Goal: Task Accomplishment & Management: Complete application form

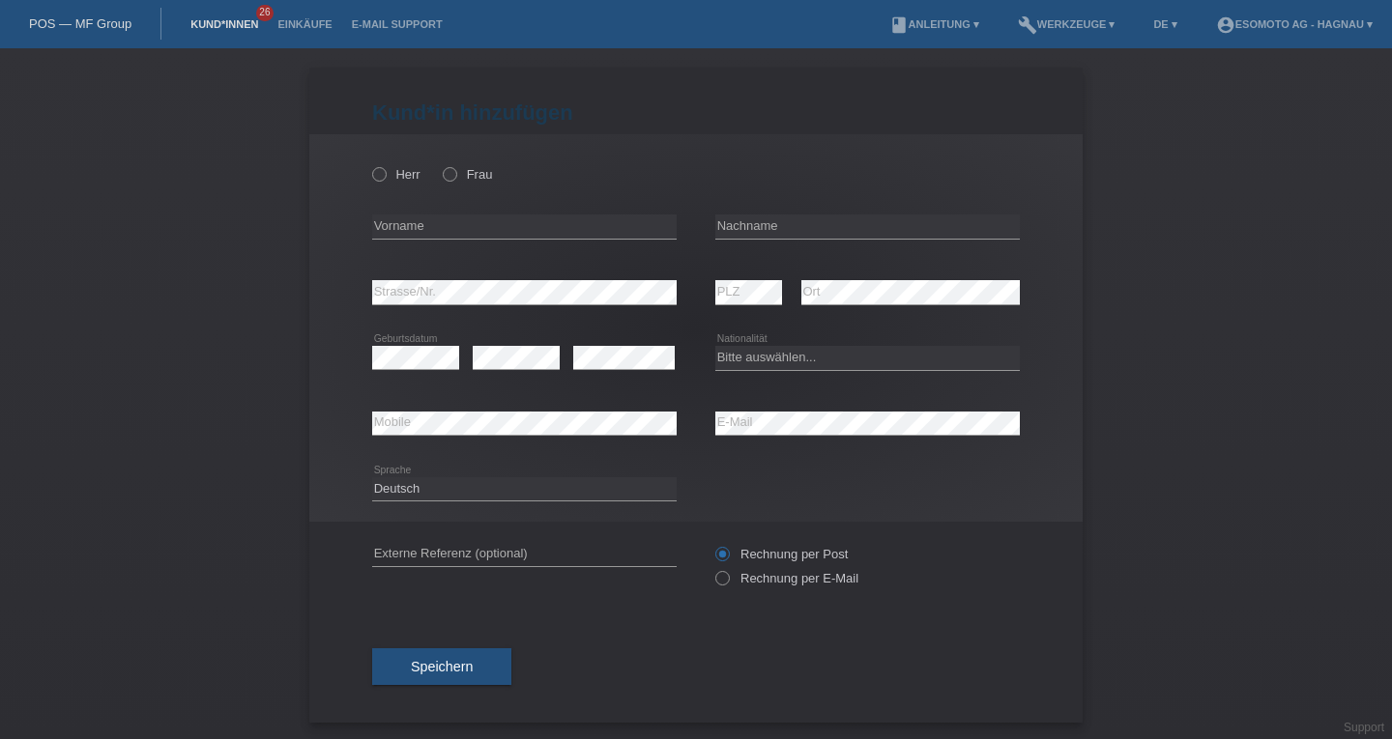
click at [237, 30] on link "Kund*innen" at bounding box center [224, 24] width 87 height 12
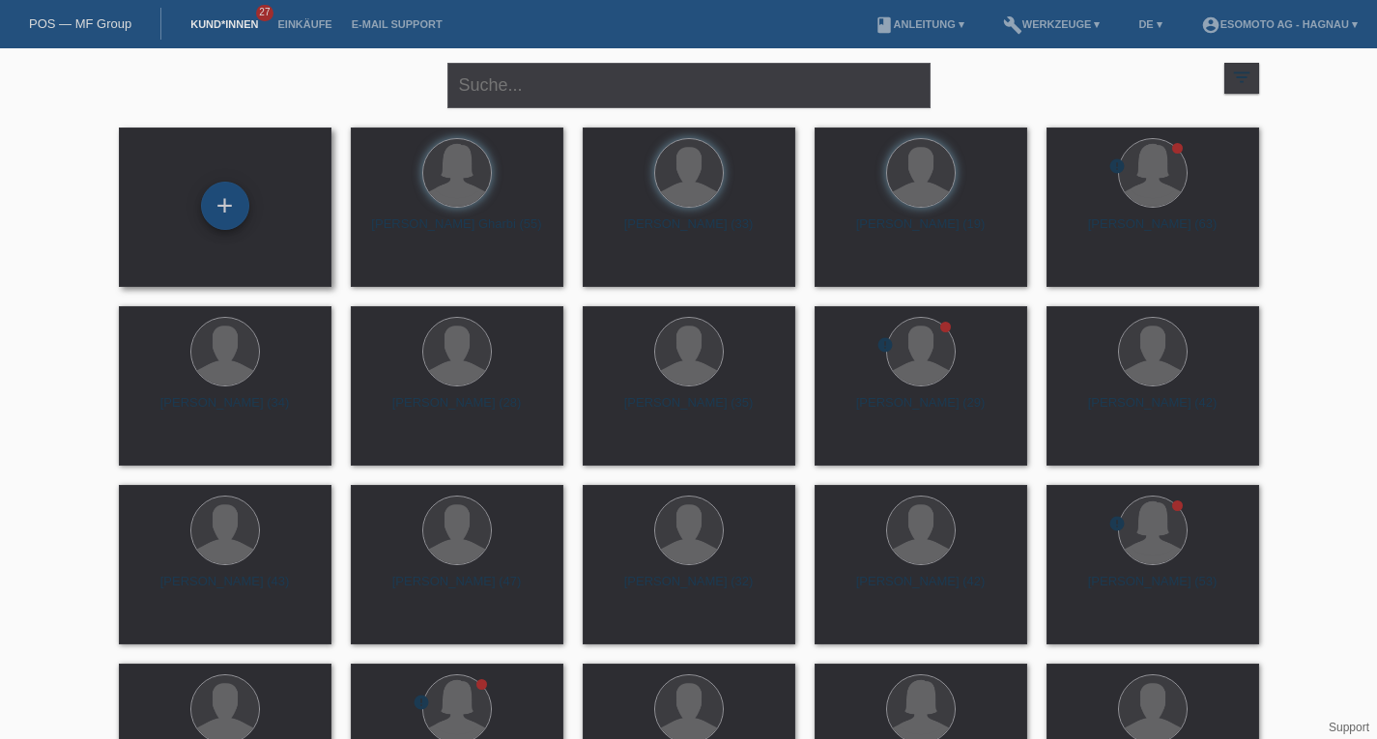
click at [233, 213] on div "+" at bounding box center [225, 205] width 46 height 33
click at [223, 209] on div "+" at bounding box center [225, 206] width 48 height 48
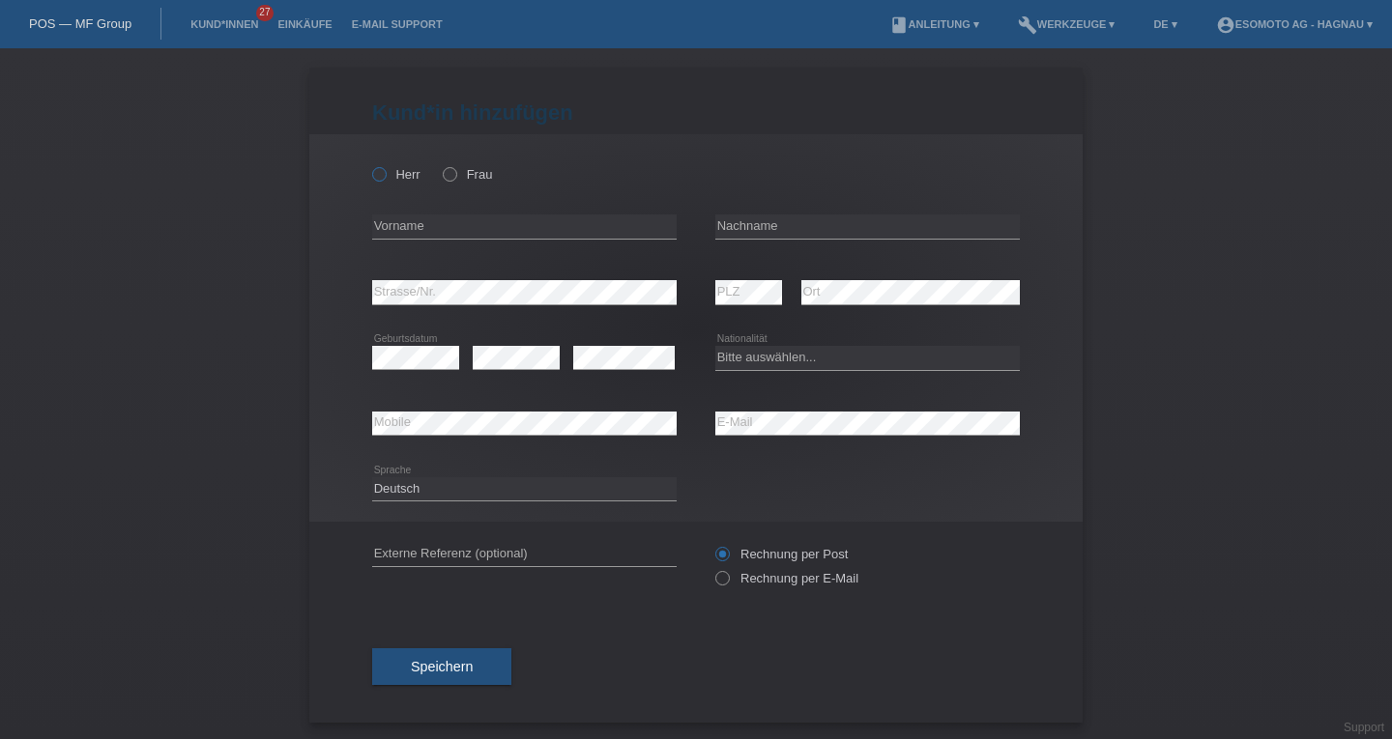
click at [383, 176] on label "Herr" at bounding box center [396, 174] width 48 height 14
click at [383, 176] on input "Herr" at bounding box center [378, 173] width 13 height 13
radio input "true"
click at [383, 222] on input "text" at bounding box center [524, 227] width 304 height 24
type input "Joherlin De Jesus"
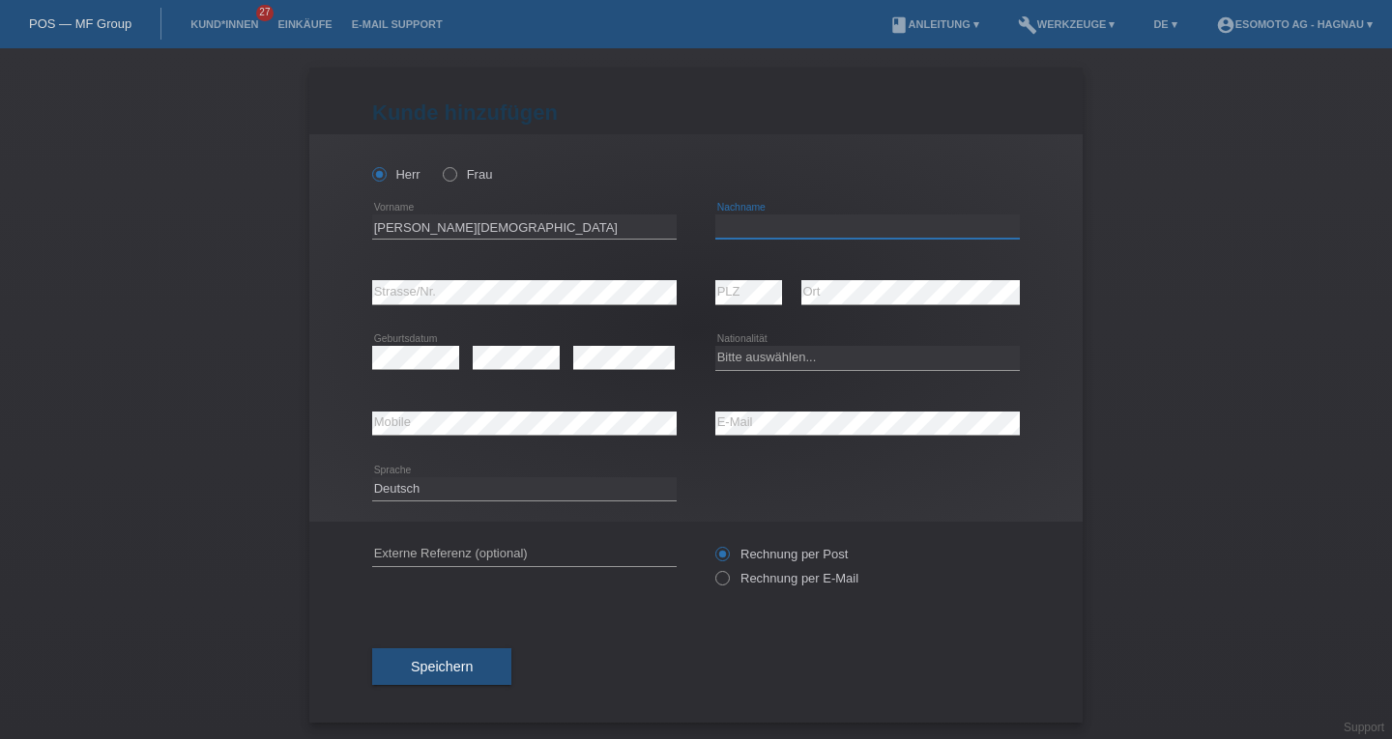
click at [842, 222] on input "text" at bounding box center [867, 227] width 304 height 24
type input "Mendez Cuello"
click at [727, 350] on select "Bitte auswählen... Schweiz Deutschland Liechtenstein Österreich ------------ Af…" at bounding box center [867, 357] width 304 height 23
select select "ES"
click at [715, 346] on select "Bitte auswählen... Schweiz Deutschland Liechtenstein Österreich ------------ Af…" at bounding box center [867, 357] width 304 height 23
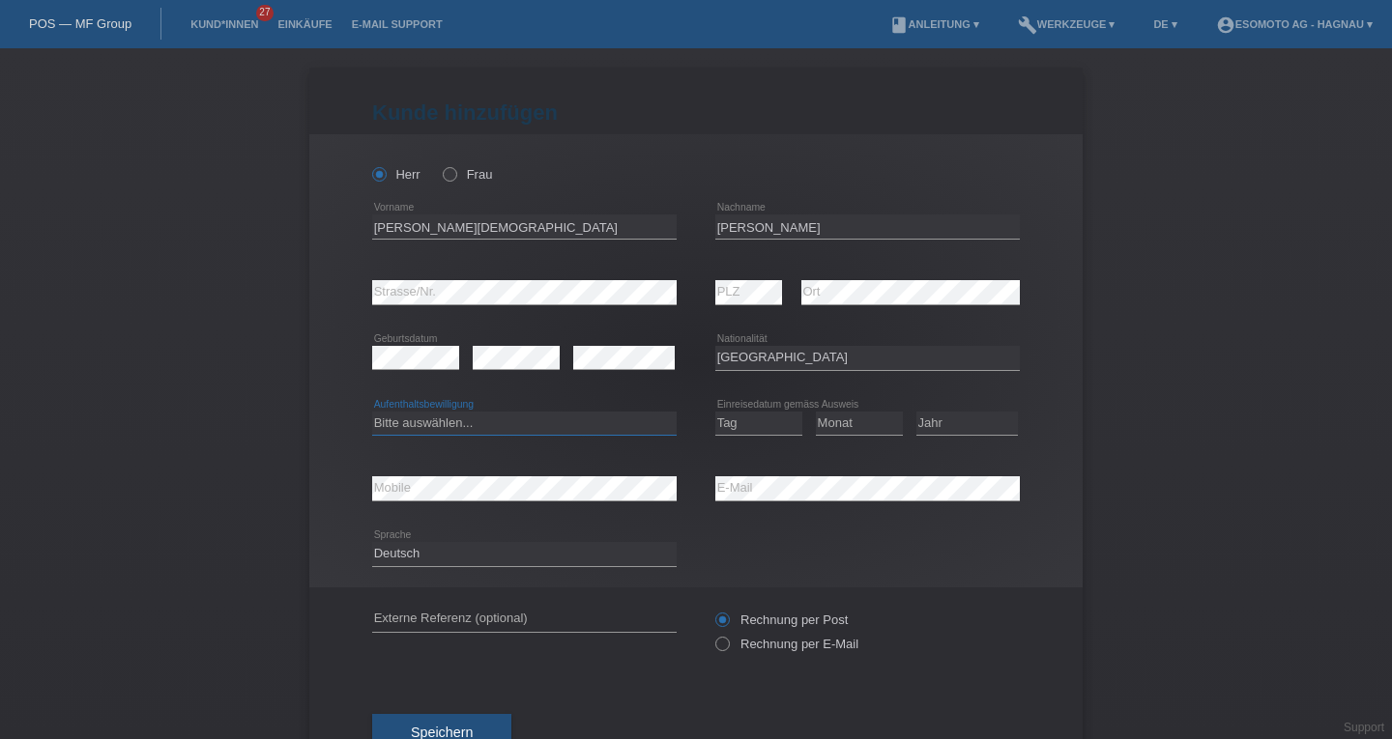
click at [424, 419] on select "Bitte auswählen... C B B - Flüchtlingsstatus Andere" at bounding box center [524, 423] width 304 height 23
select select "B"
click at [372, 412] on select "Bitte auswählen... C B B - Flüchtlingsstatus Andere" at bounding box center [524, 423] width 304 height 23
click at [730, 424] on select "Tag 01 02 03 04 05 06 07 08 09 10 11" at bounding box center [758, 423] width 87 height 23
select select "05"
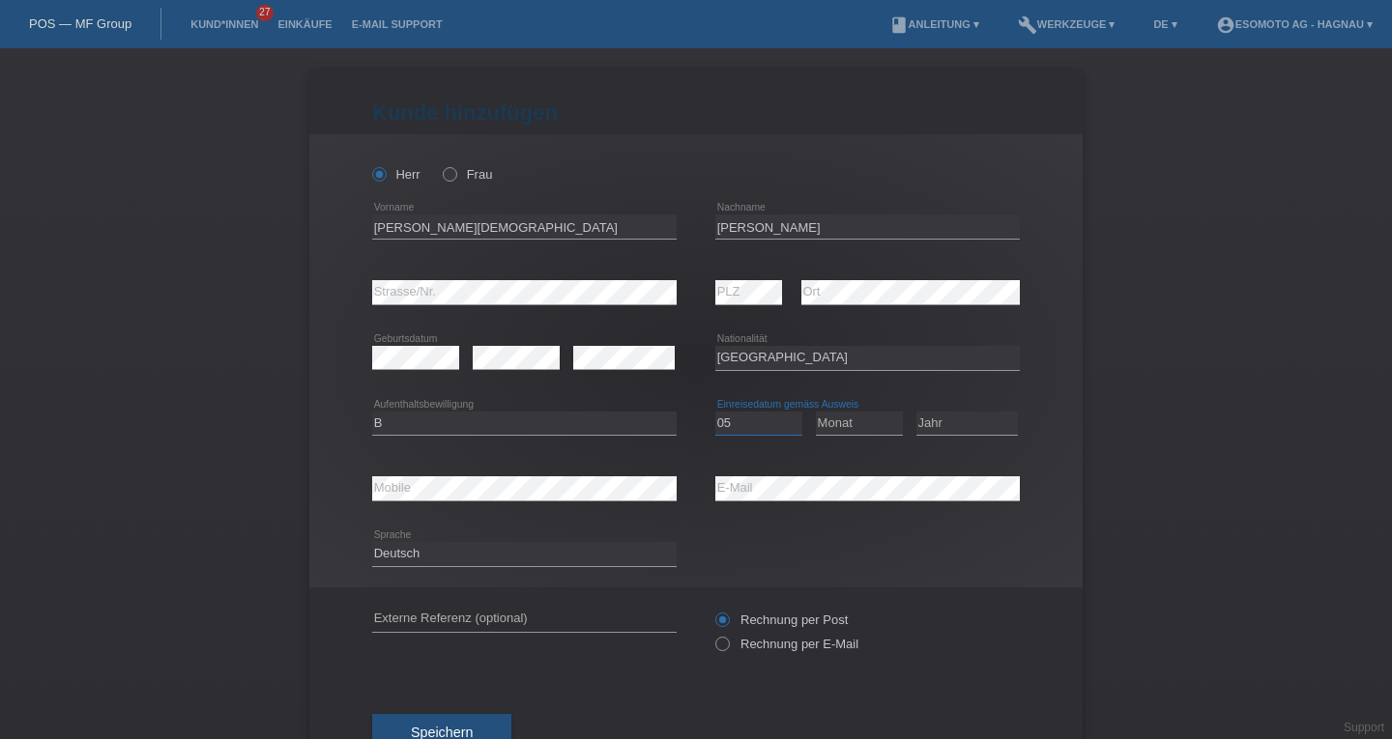
click at [715, 412] on select "Tag 01 02 03 04 05 06 07 08 09 10 11" at bounding box center [758, 423] width 87 height 23
click at [826, 427] on select "Monat 01 02 03 04 05 06 07 08 09 10 11" at bounding box center [859, 423] width 87 height 23
select select "03"
click at [816, 412] on select "Monat 01 02 03 04 05 06 07 08 09 10 11" at bounding box center [859, 423] width 87 height 23
drag, startPoint x: 949, startPoint y: 403, endPoint x: 951, endPoint y: 419, distance: 16.5
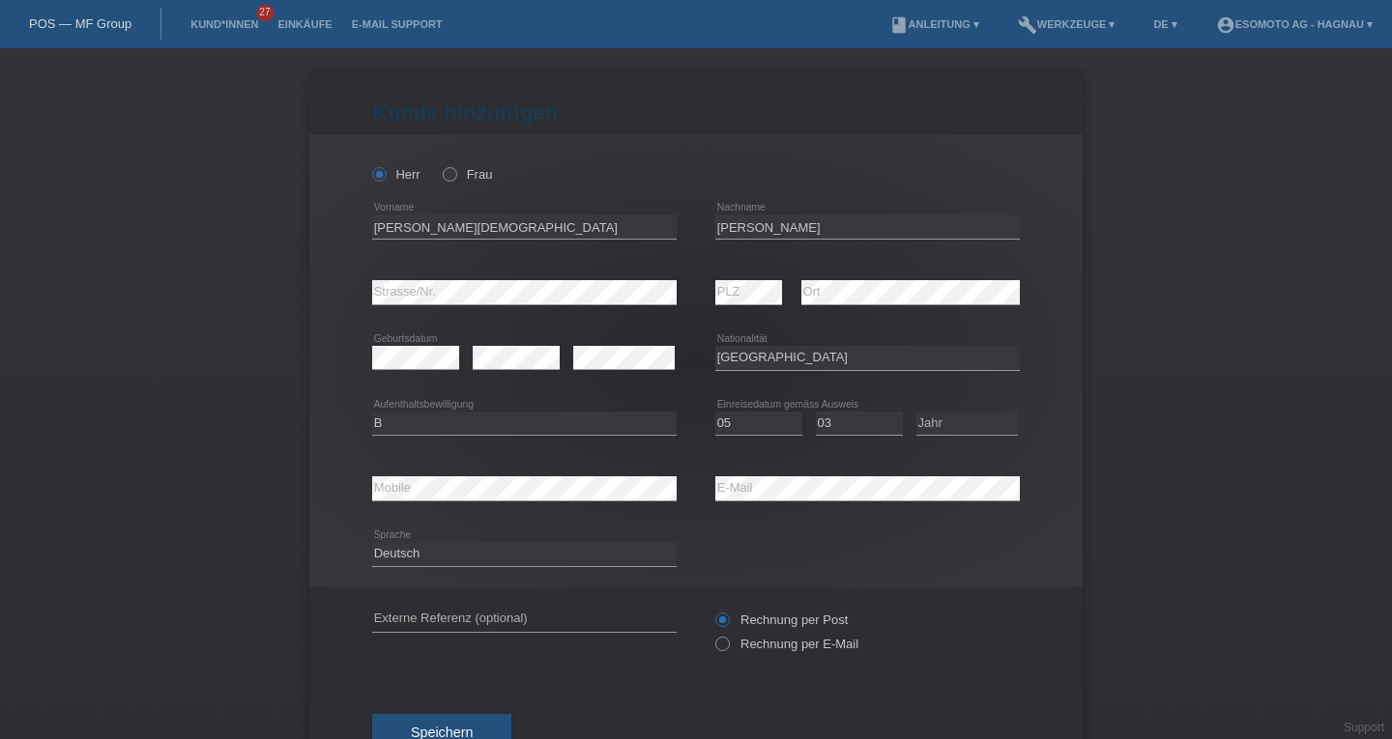
click at [949, 403] on div "Jahr 2025 2024 2023 2022 2021 2020 2019 2018 2017" at bounding box center [966, 424] width 101 height 66
click at [955, 418] on select "Jahr 2025 2024 2023 2022 2021 2020 2019 2018 2017 2016 2015 2014 2013 2012 2011…" at bounding box center [966, 423] width 101 height 23
select select "2025"
click at [916, 412] on select "Jahr 2025 2024 2023 2022 2021 2020 2019 2018 2017 2016 2015 2014 2013 2012 2011…" at bounding box center [966, 423] width 101 height 23
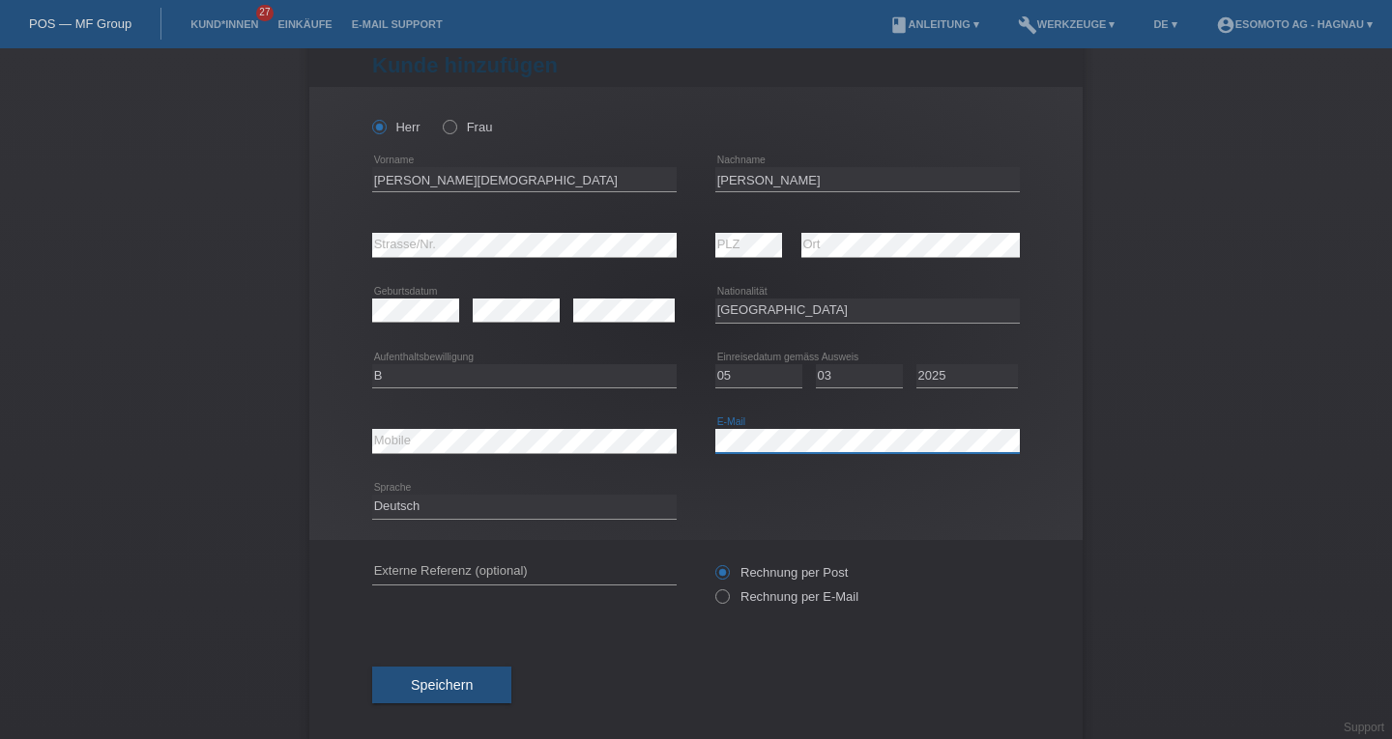
scroll to position [70, 0]
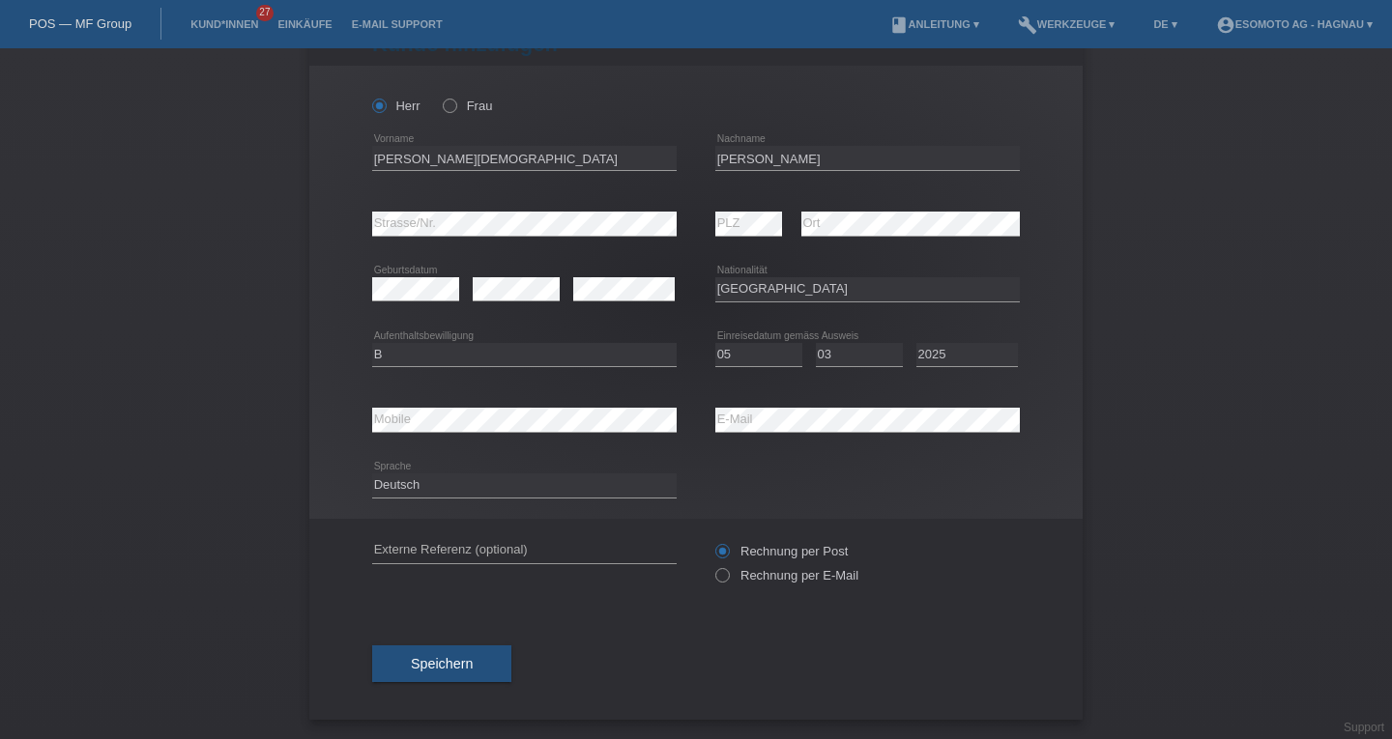
click at [390, 671] on button "Speichern" at bounding box center [441, 664] width 139 height 37
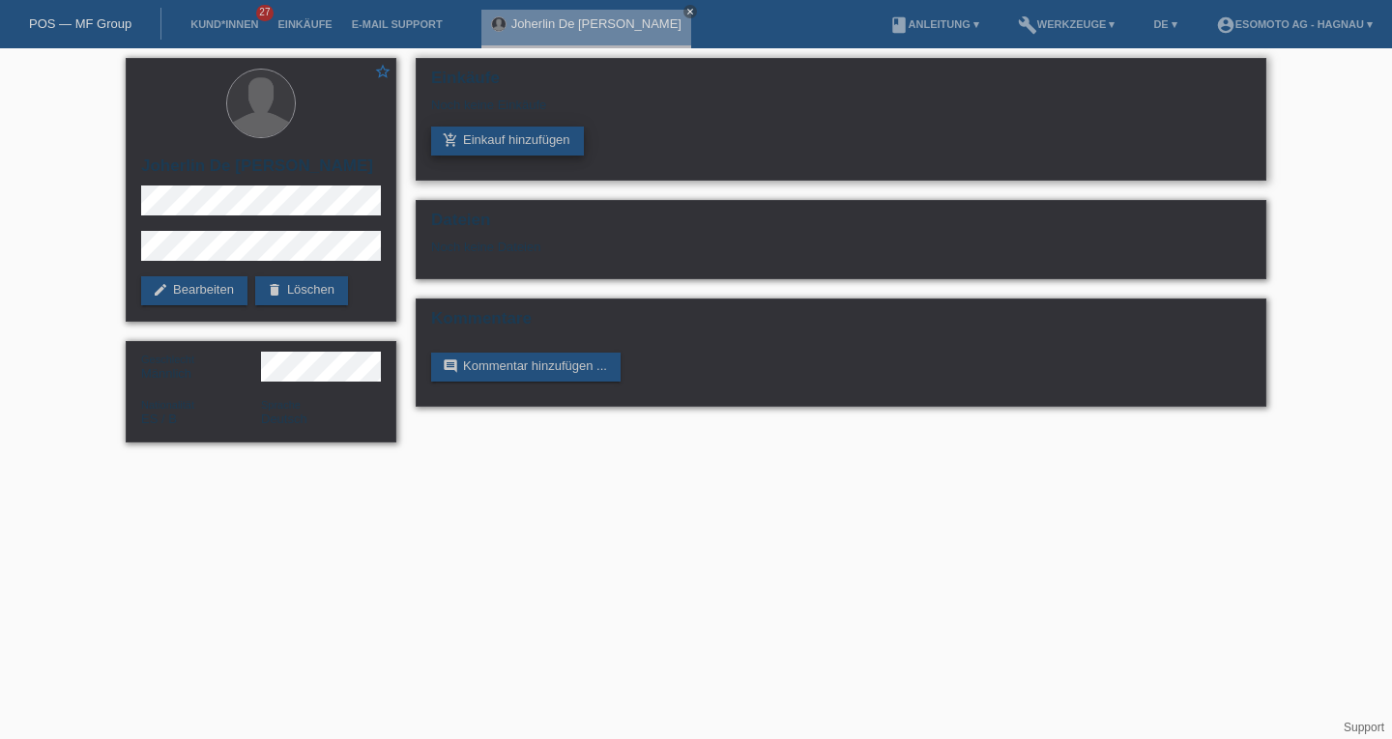
click at [529, 144] on link "add_shopping_cart Einkauf hinzufügen" at bounding box center [507, 141] width 153 height 29
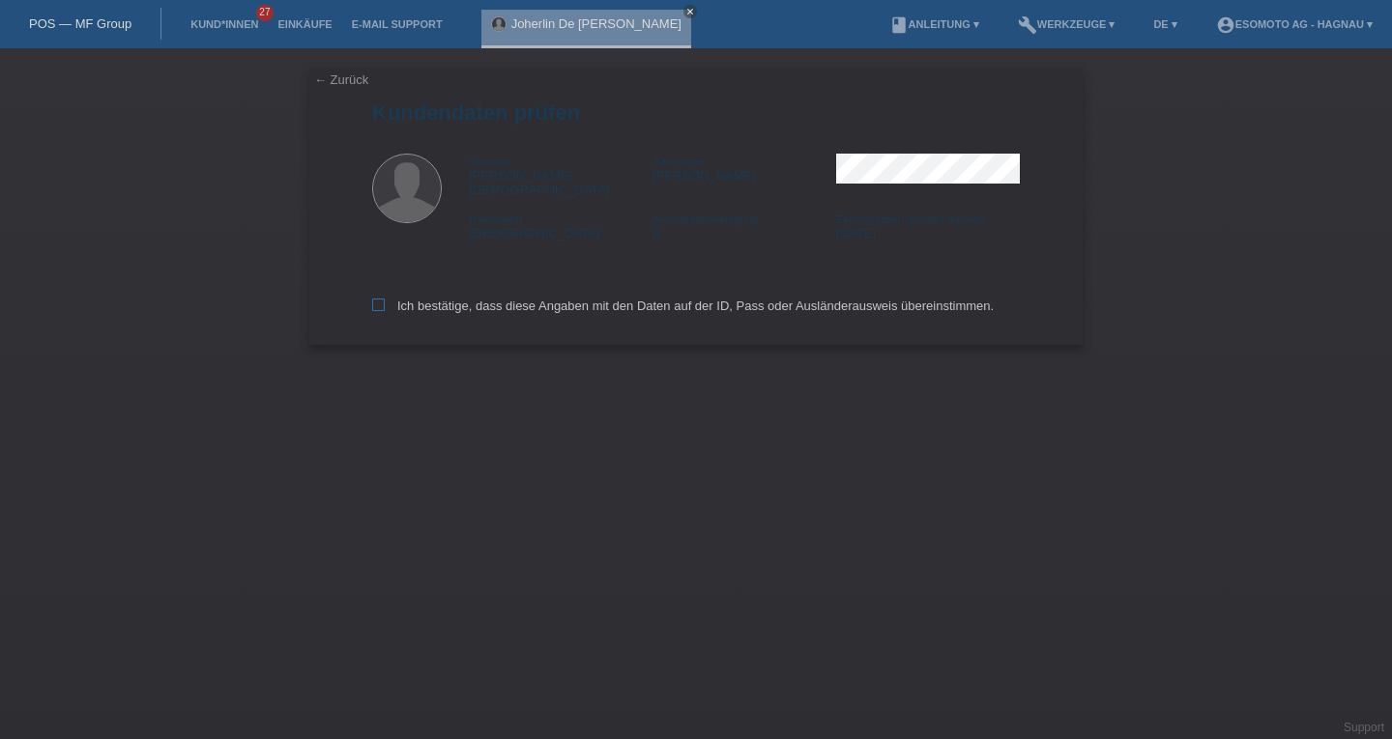
click at [377, 299] on icon at bounding box center [378, 305] width 13 height 13
click at [377, 299] on input "Ich bestätige, dass diese Angaben mit den Daten auf der ID, Pass oder Ausländer…" at bounding box center [378, 305] width 13 height 13
checkbox input "true"
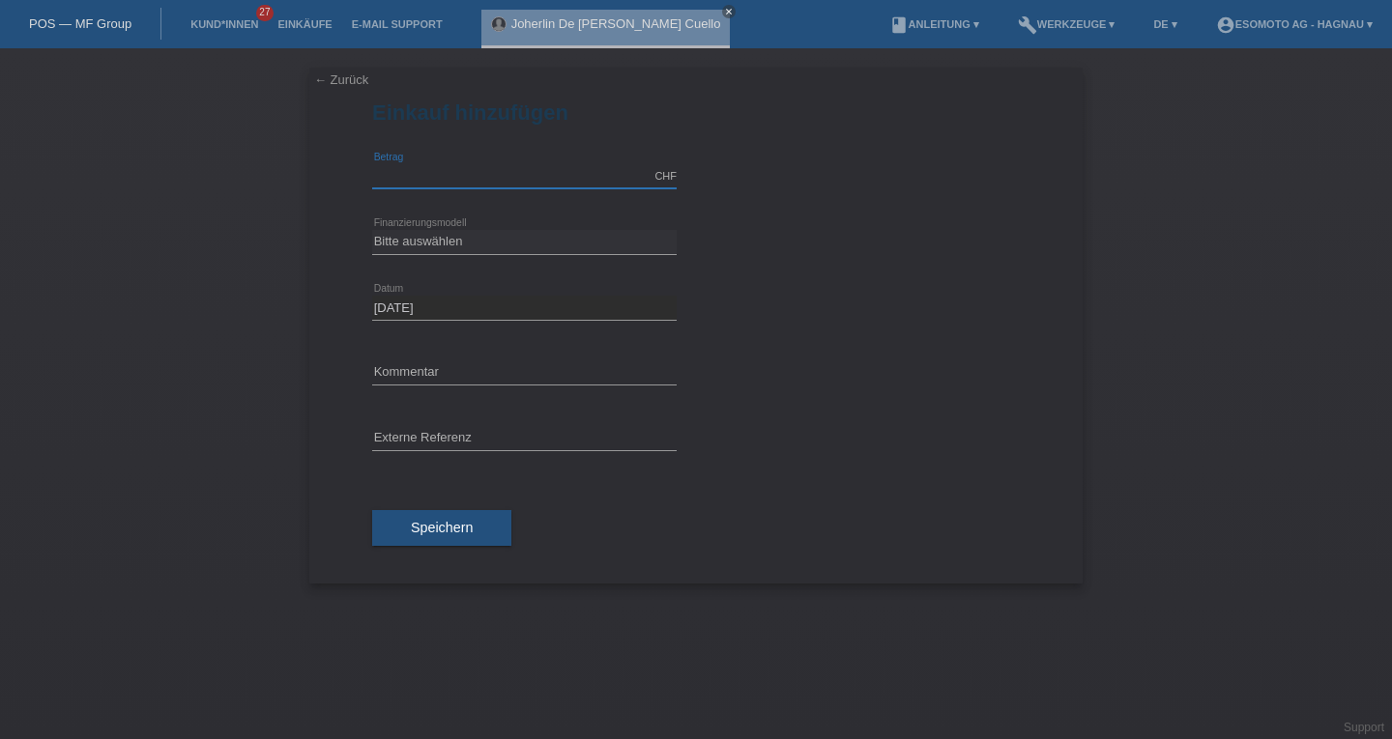
click at [425, 173] on input "text" at bounding box center [524, 176] width 304 height 24
click at [403, 187] on input "text" at bounding box center [524, 176] width 304 height 24
type input "2690.00"
click at [430, 243] on select "Bitte auswählen Fixe Raten Kauf auf Rechnung mit Teilzahlungsoption" at bounding box center [524, 241] width 304 height 23
select select "69"
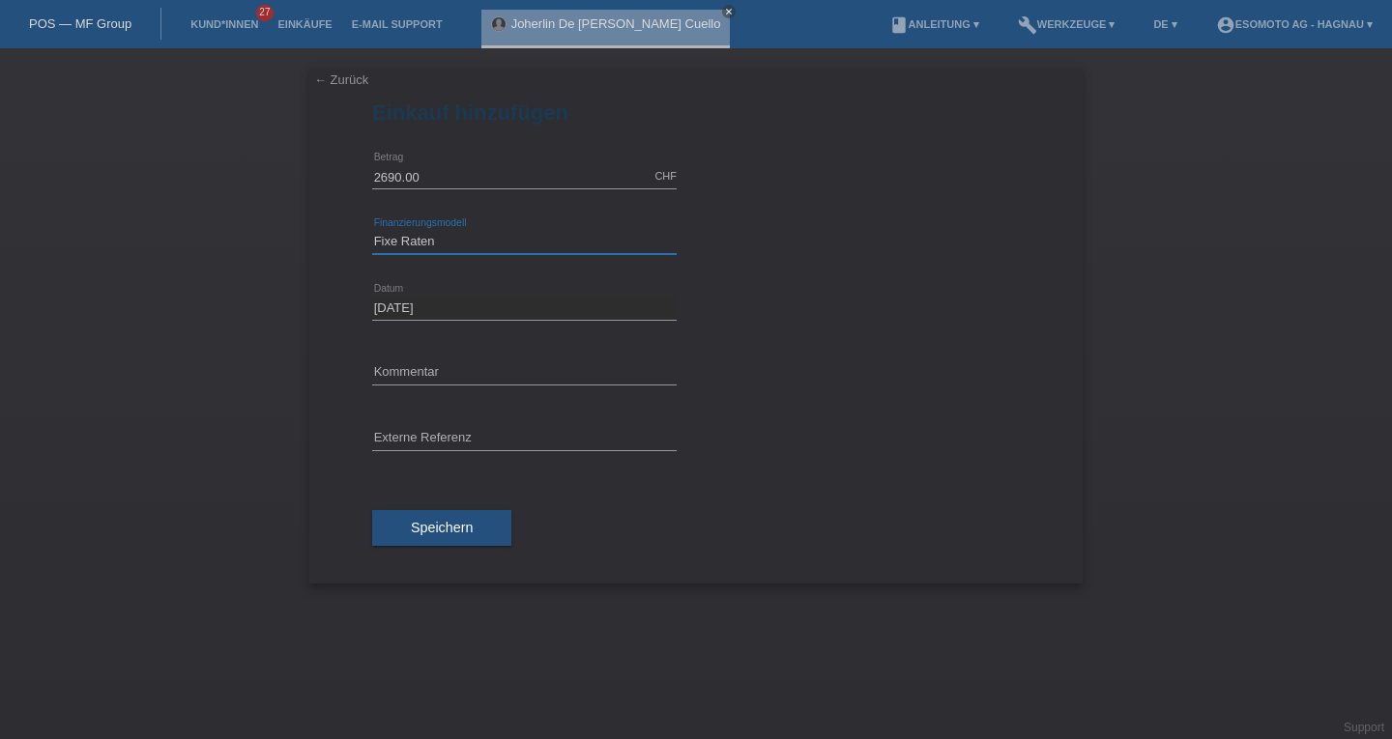
click at [372, 230] on select "Bitte auswählen Fixe Raten Kauf auf Rechnung mit Teilzahlungsoption" at bounding box center [524, 241] width 304 height 23
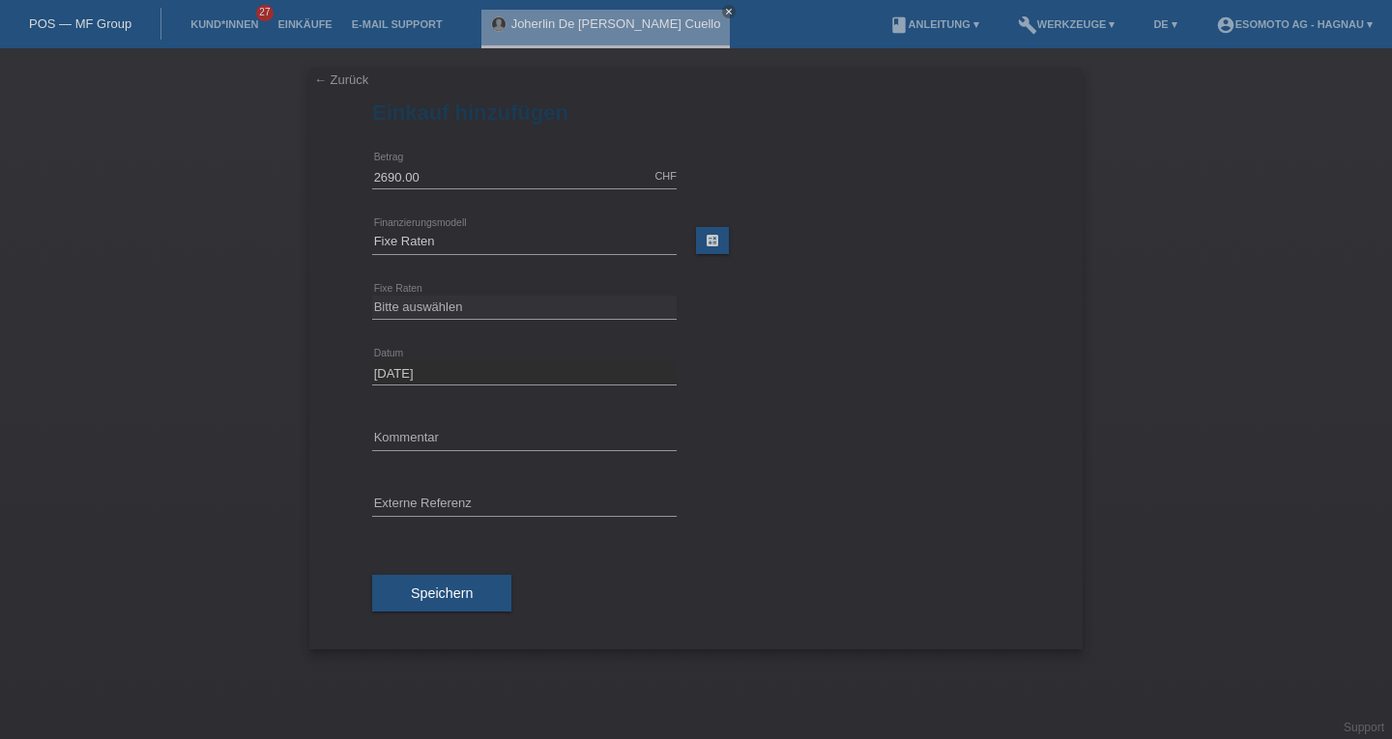
click at [401, 291] on div "Bitte auswählen 12 Raten 24 Raten 36 Raten 48 Raten error Fixe Raten" at bounding box center [524, 308] width 304 height 66
click at [406, 309] on select "Bitte auswählen 12 Raten 24 Raten 36 Raten 48 Raten" at bounding box center [524, 307] width 304 height 23
select select "139"
click at [372, 296] on select "Bitte auswählen 12 Raten 24 Raten 36 Raten 48 Raten" at bounding box center [524, 307] width 304 height 23
click at [288, 381] on div "← Zurück Einkauf hinzufügen Verfügbarer Betrag: 2690.00 CHF error Betrag" at bounding box center [696, 393] width 1392 height 691
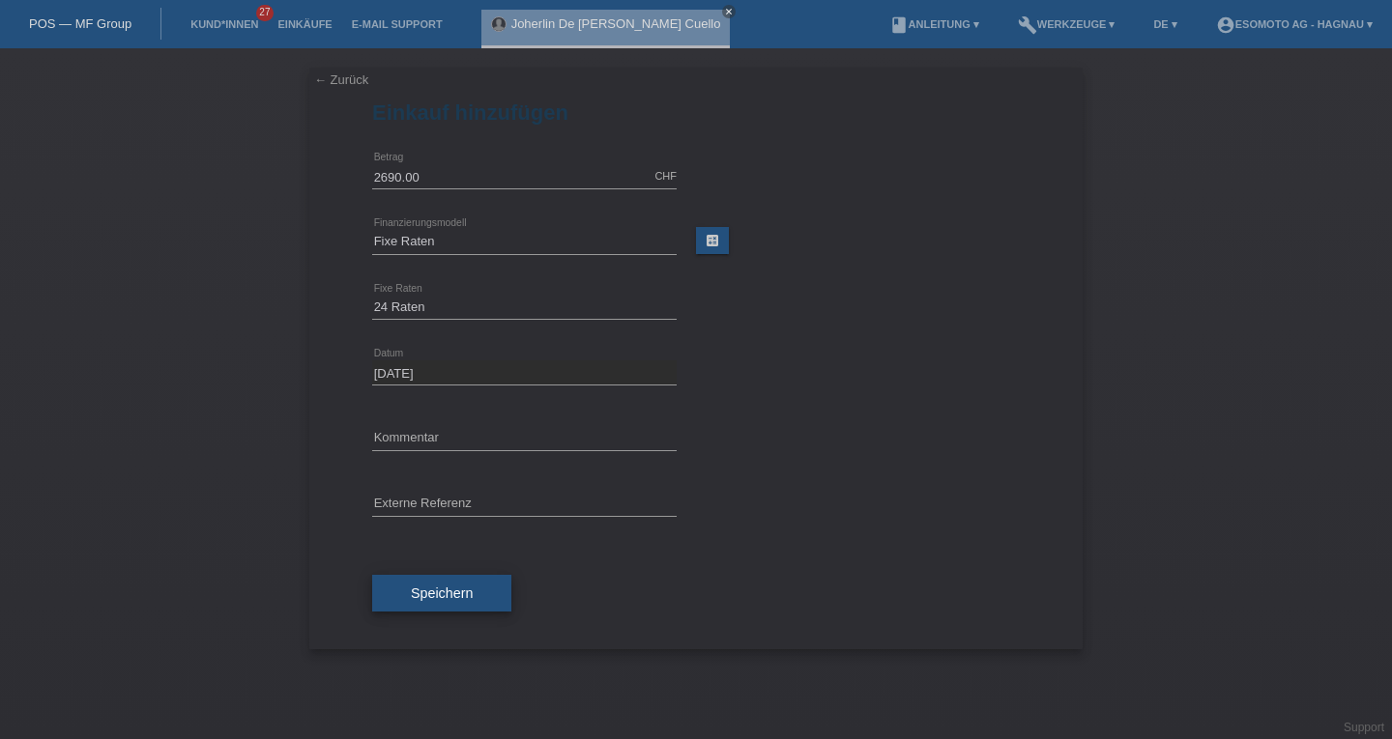
click at [456, 598] on span "Speichern" at bounding box center [442, 593] width 62 height 15
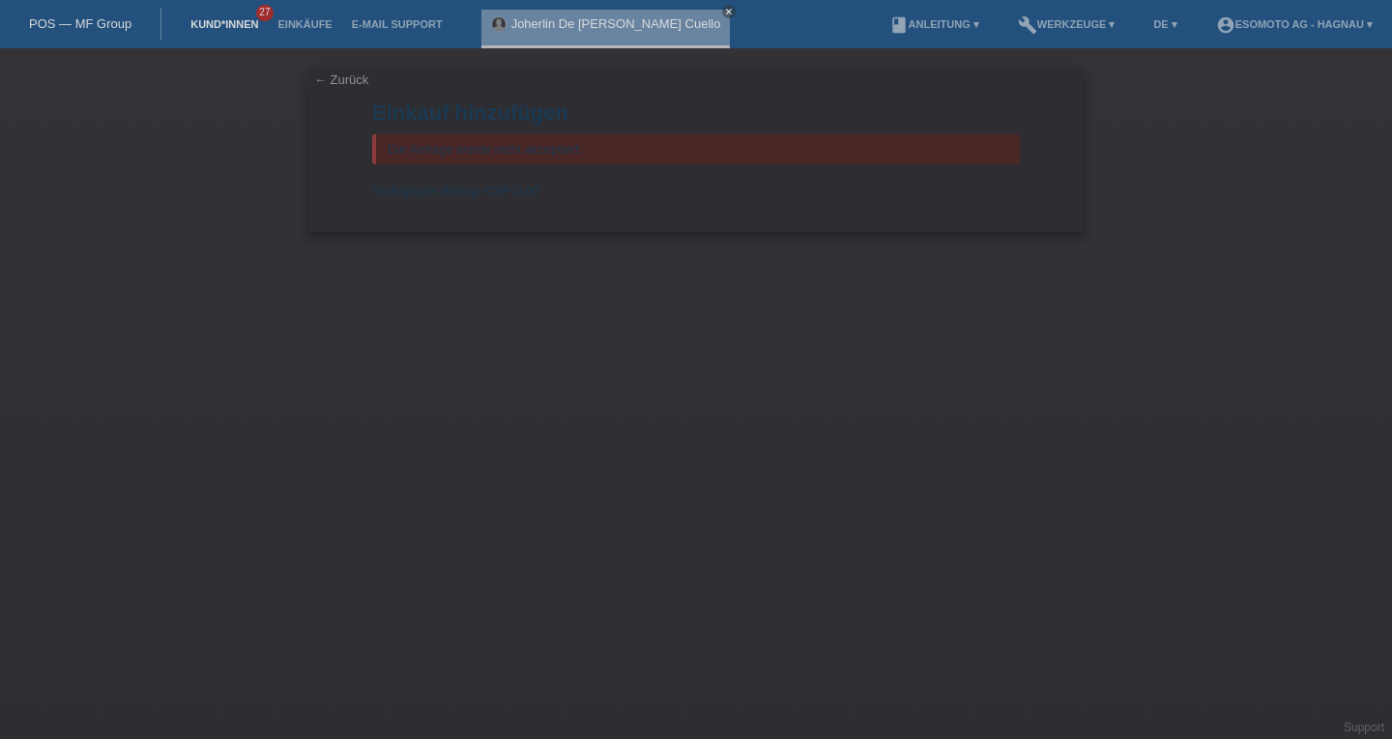
click at [218, 20] on link "Kund*innen" at bounding box center [224, 24] width 87 height 12
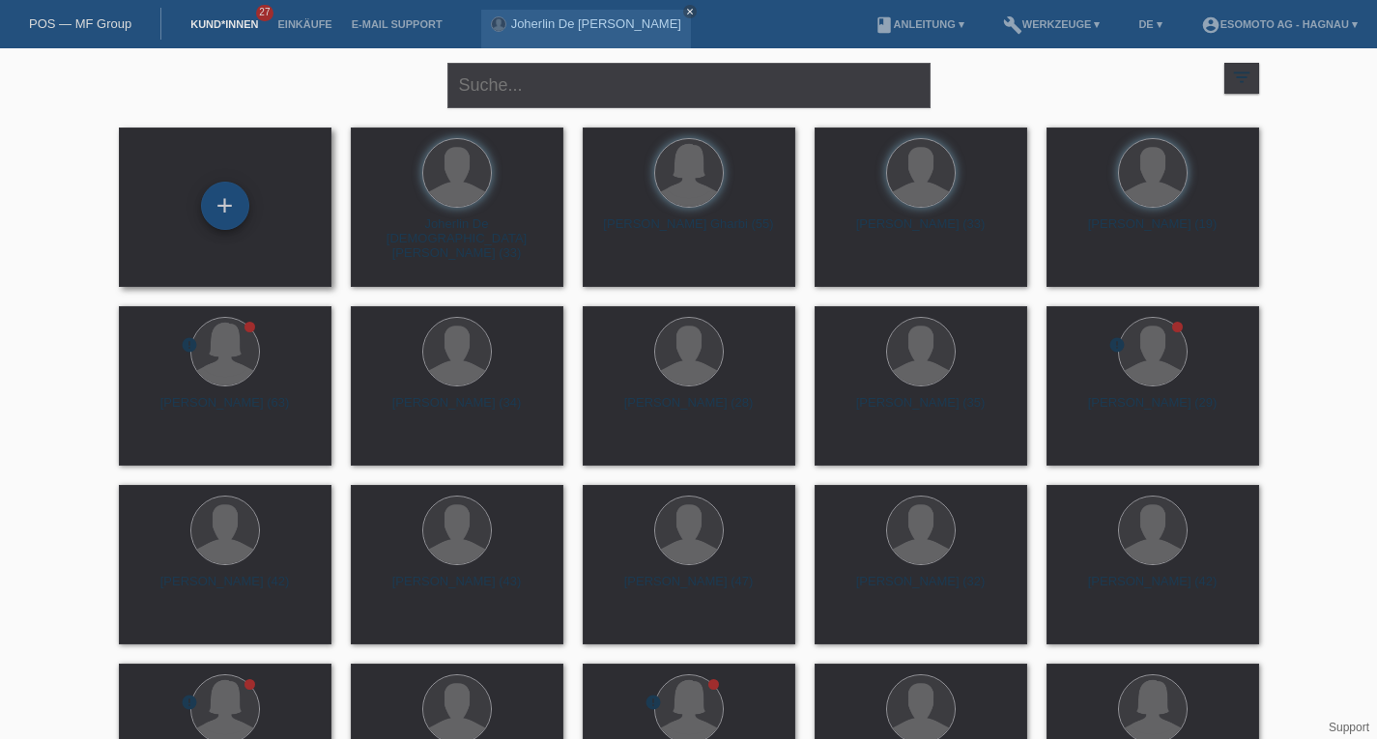
click at [228, 210] on div "+" at bounding box center [225, 206] width 48 height 48
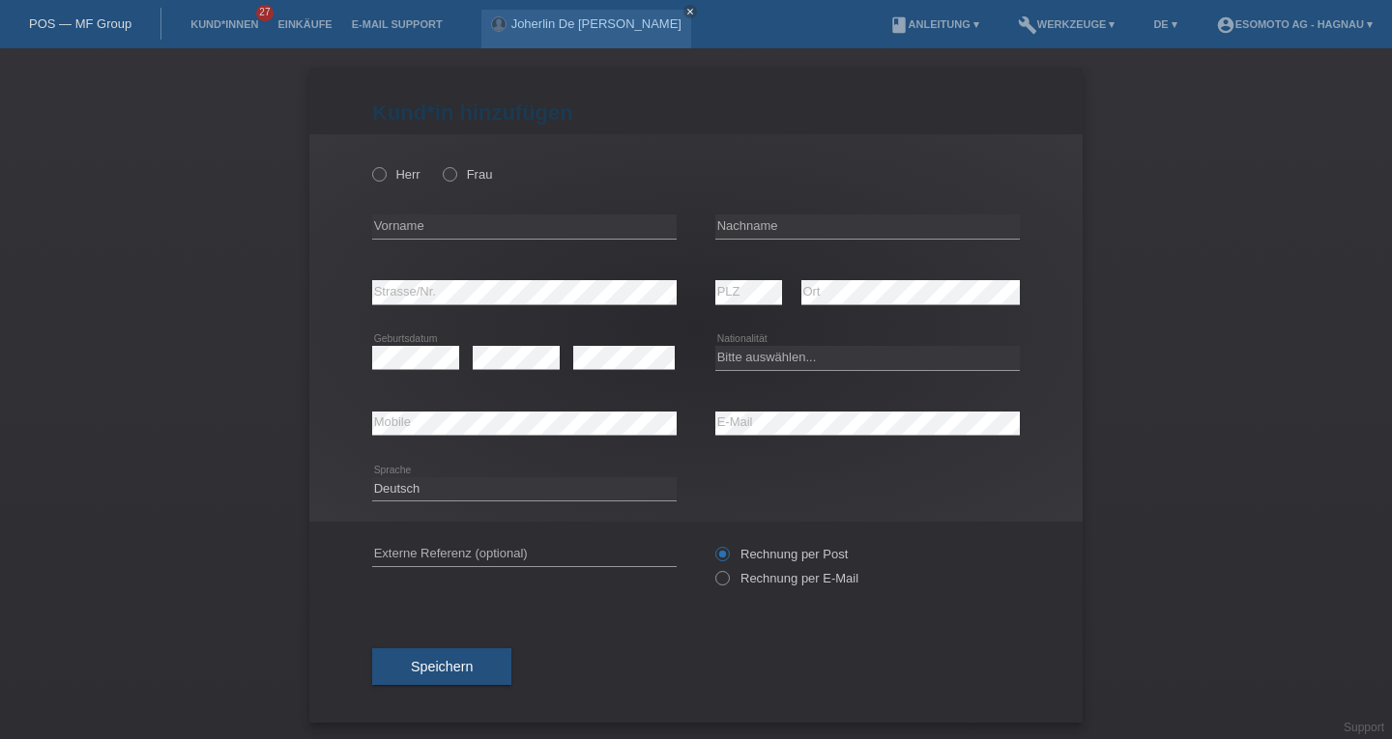
click at [444, 184] on div "Herr Frau" at bounding box center [524, 175] width 304 height 40
click at [440, 164] on icon at bounding box center [440, 164] width 0 height 0
click at [443, 175] on input "Frau" at bounding box center [449, 173] width 13 height 13
radio input "true"
click at [447, 231] on input "text" at bounding box center [524, 227] width 304 height 24
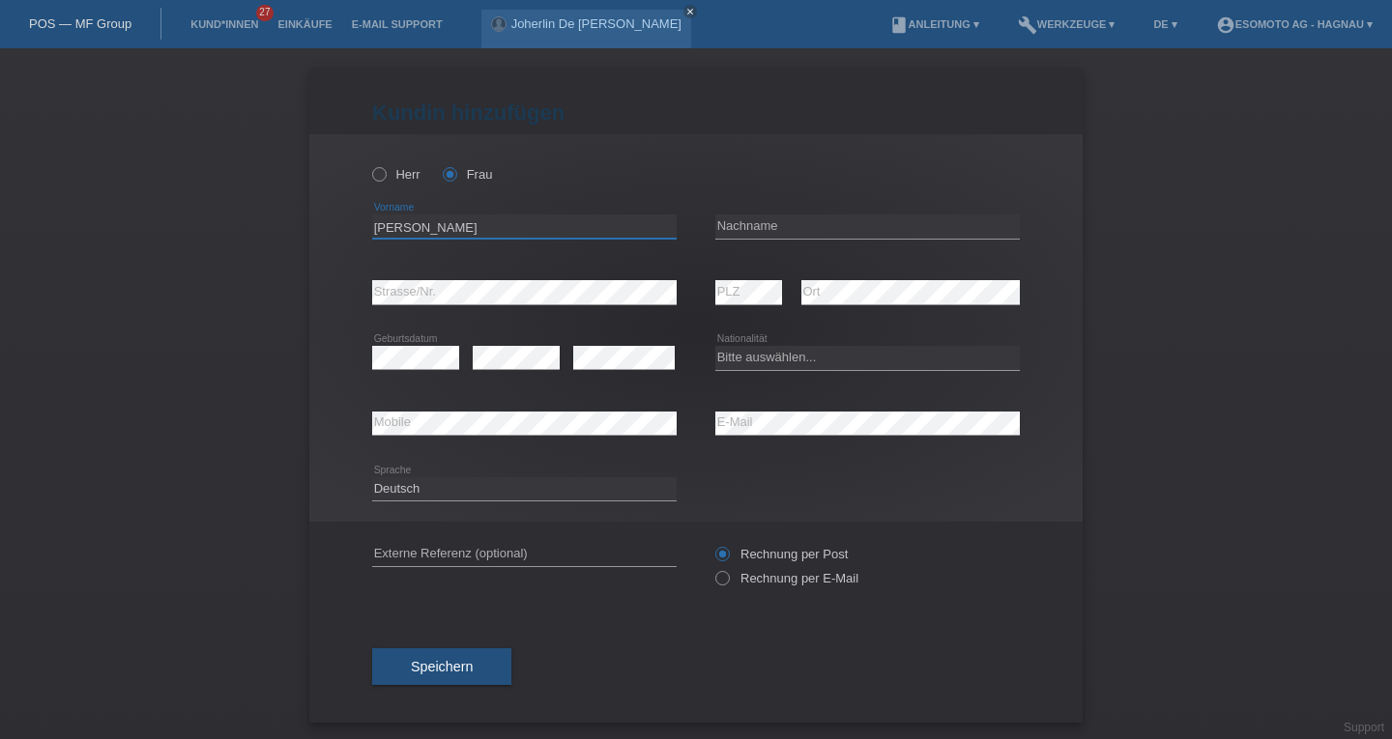
type input "[PERSON_NAME]"
click at [792, 224] on input "text" at bounding box center [867, 227] width 304 height 24
type input "[PERSON_NAME]"
click at [771, 353] on select "Bitte auswählen... Schweiz Deutschland Liechtenstein Österreich ------------ Af…" at bounding box center [867, 357] width 304 height 23
select select "ES"
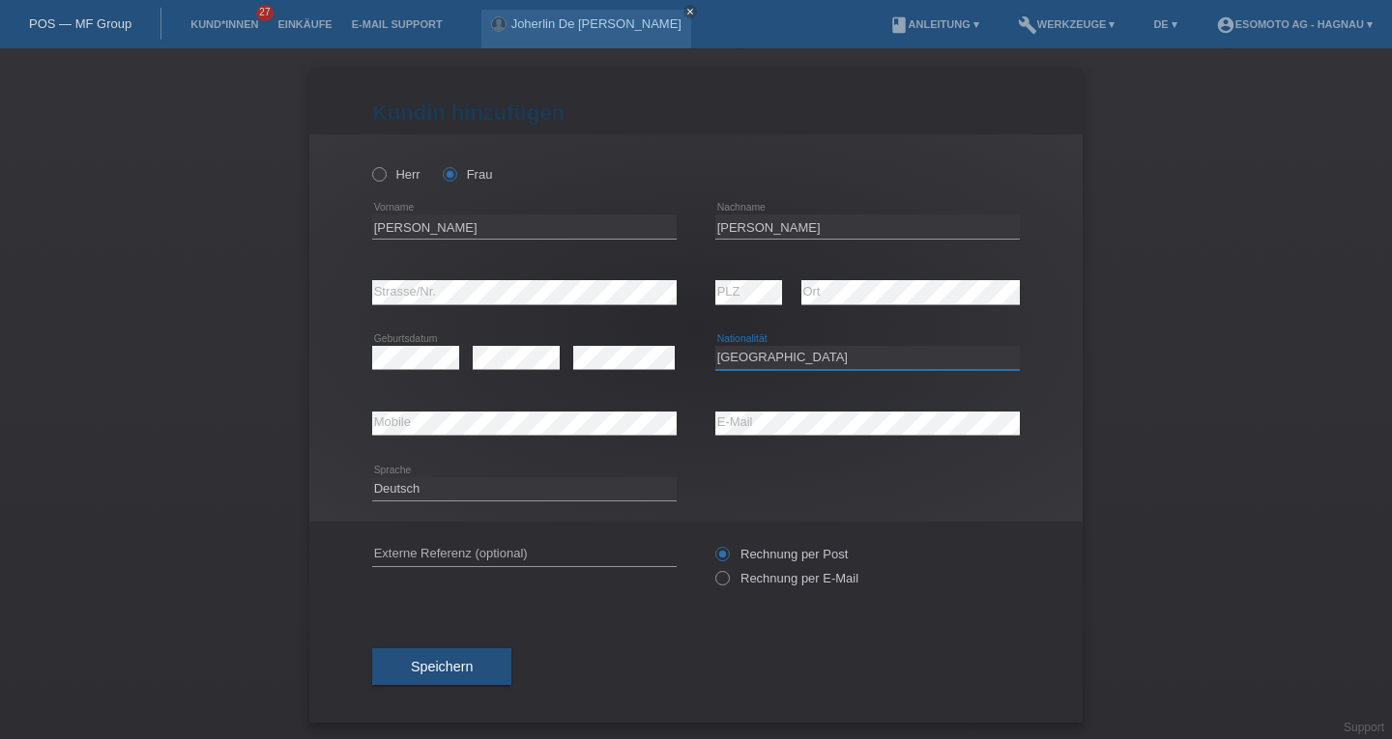
click at [715, 346] on select "Bitte auswählen... Schweiz Deutschland Liechtenstein Österreich ------------ Af…" at bounding box center [867, 357] width 304 height 23
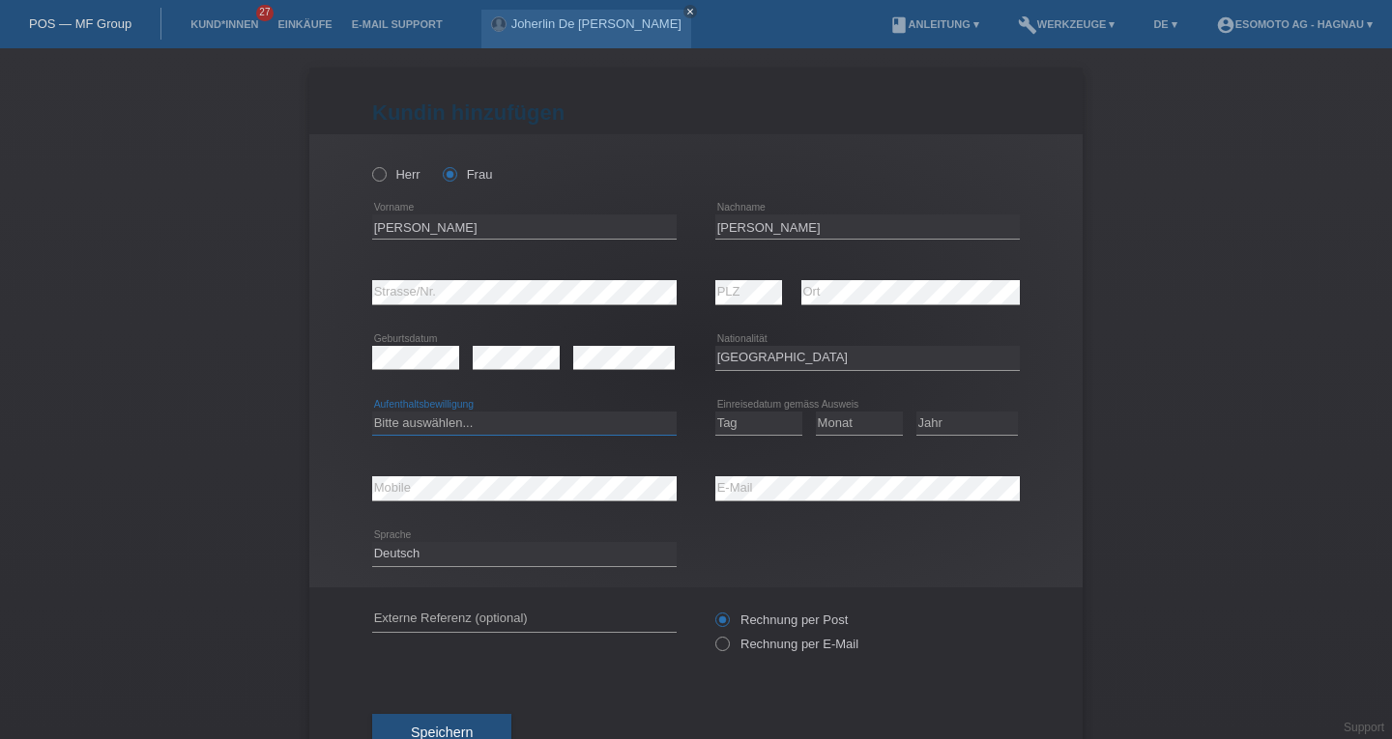
click at [481, 413] on select "Bitte auswählen... C B B - Flüchtlingsstatus Andere" at bounding box center [524, 423] width 304 height 23
select select "B"
click at [372, 412] on select "Bitte auswählen... C B B - Flüchtlingsstatus Andere" at bounding box center [524, 423] width 304 height 23
click at [742, 423] on select "Tag 01 02 03 04 05 06 07 08 09 10 11" at bounding box center [758, 423] width 87 height 23
select select "07"
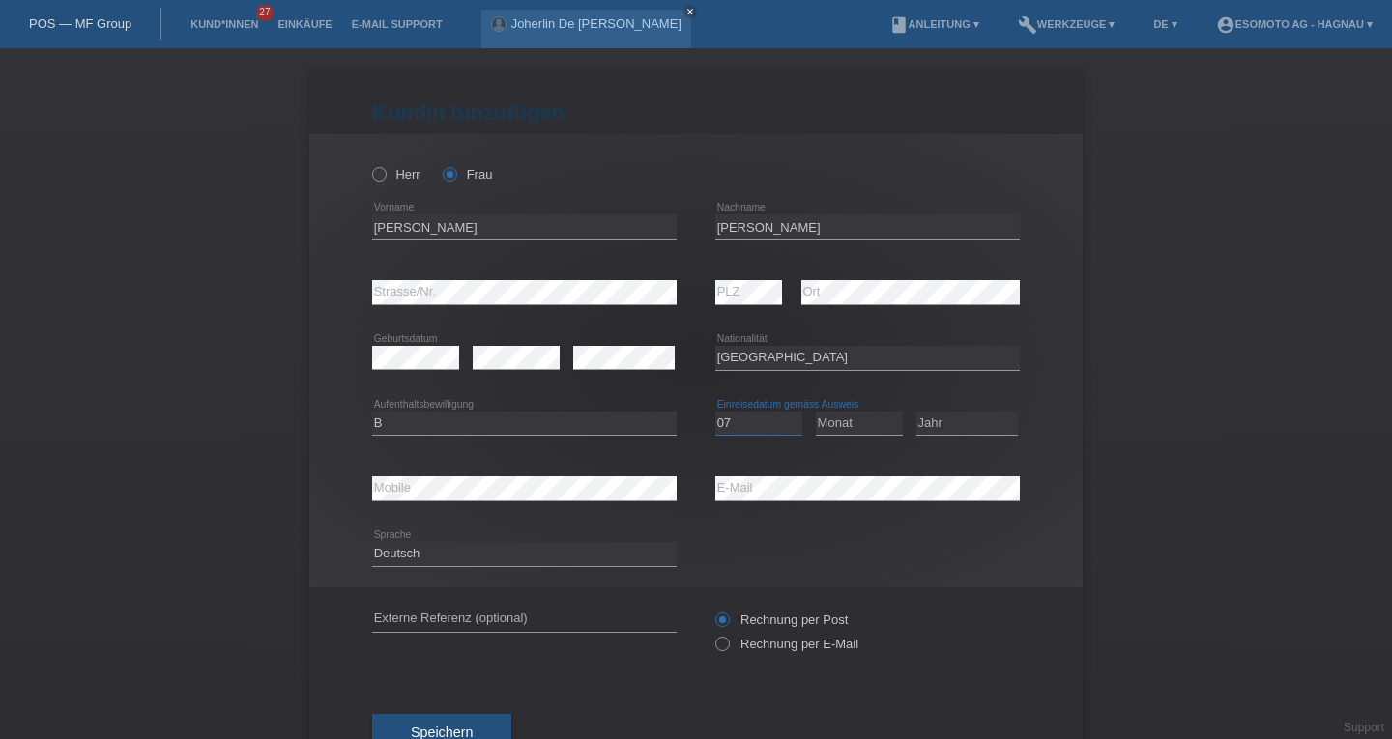
click at [715, 412] on select "Tag 01 02 03 04 05 06 07 08 09 10 11" at bounding box center [758, 423] width 87 height 23
click at [835, 423] on select "Monat 01 02 03 04 05 06 07 08 09 10 11" at bounding box center [859, 423] width 87 height 23
select select "07"
click at [816, 412] on select "Monat 01 02 03 04 05 06 07 08 09 10 11" at bounding box center [859, 423] width 87 height 23
click at [940, 424] on select "Jahr 2025 2024 2023 2022 2021 2020 2019 2018 2017 2016 2015 2014 2013 2012 2011…" at bounding box center [966, 423] width 101 height 23
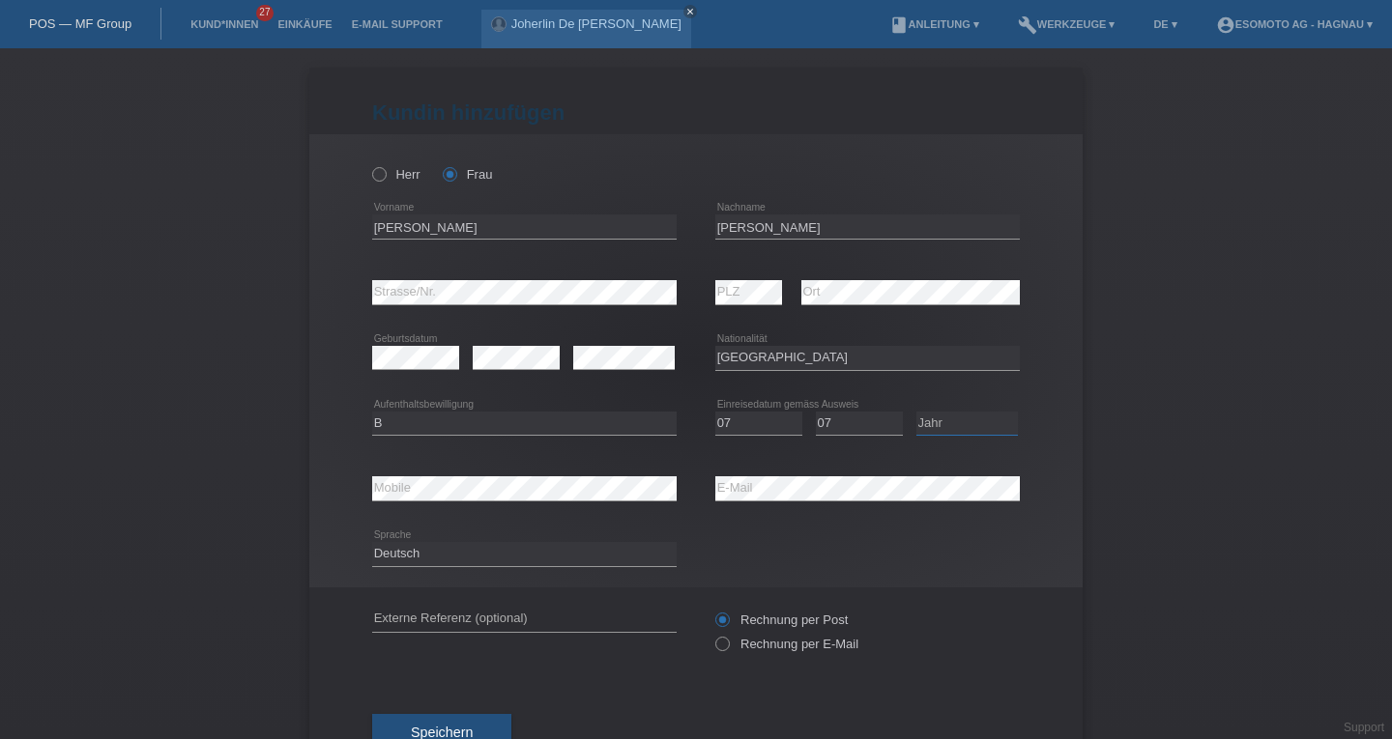
select select "2019"
click at [916, 412] on select "Jahr 2025 2024 2023 2022 2021 2020 2019 2018 2017 2016 2015 2014 2013 2012 2011…" at bounding box center [966, 423] width 101 height 23
click at [412, 723] on button "Speichern" at bounding box center [441, 732] width 139 height 37
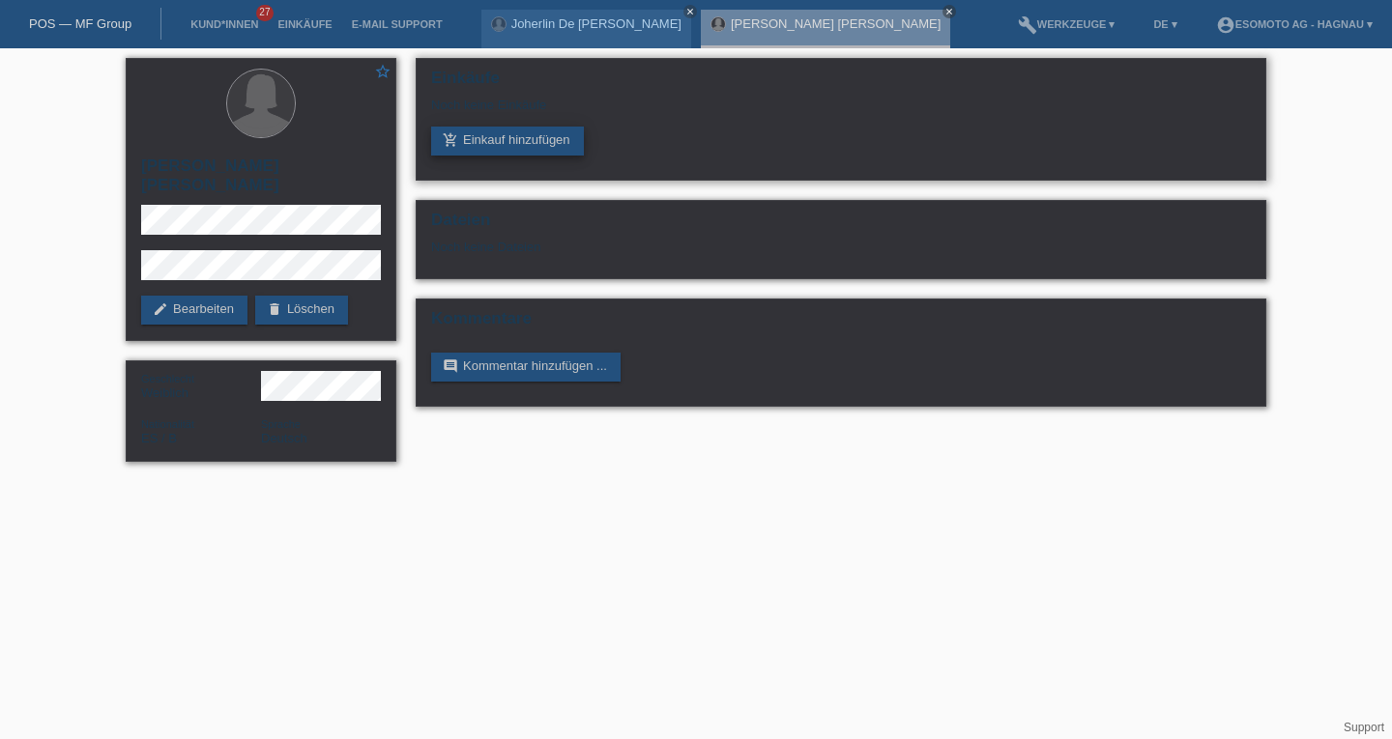
click at [540, 138] on link "add_shopping_cart Einkauf hinzufügen" at bounding box center [507, 141] width 153 height 29
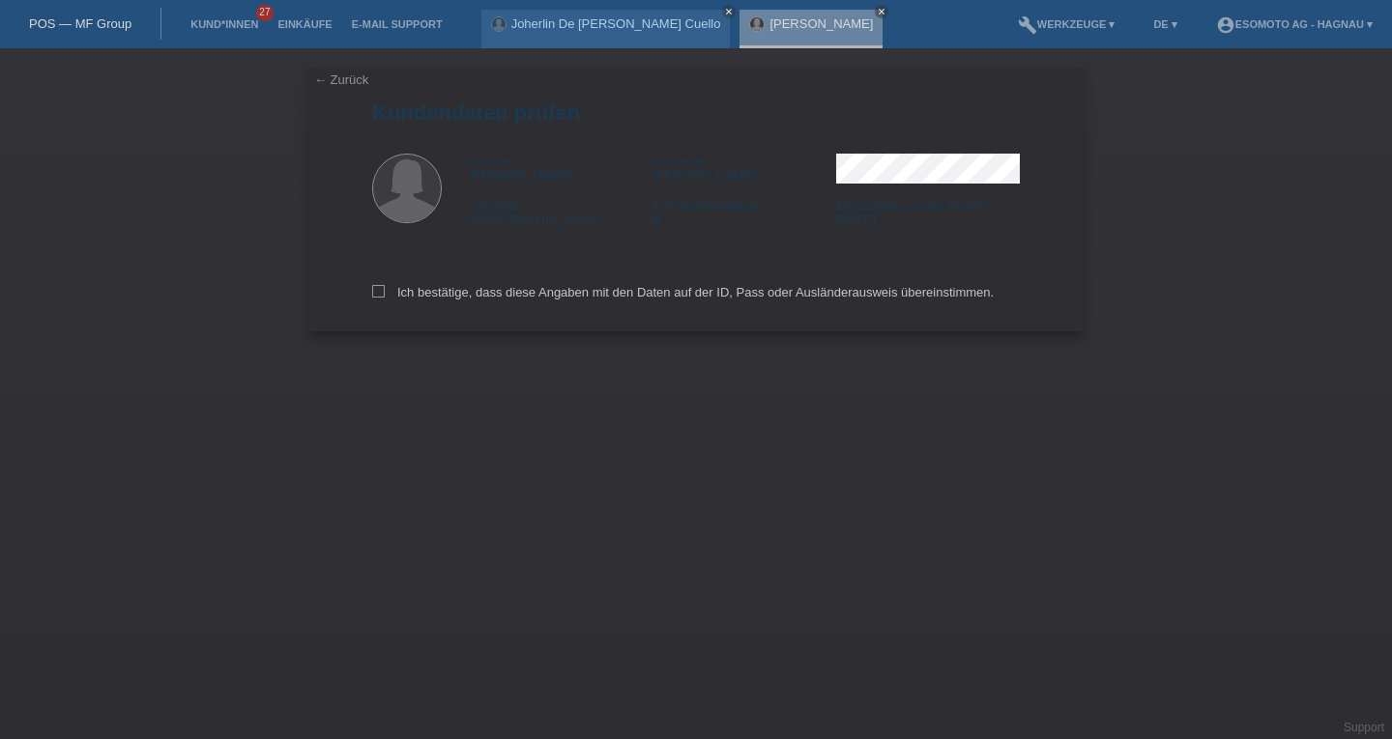
click at [370, 295] on div "← Zurück Kundendaten prüfen Vorname [PERSON_NAME] Nachname [PERSON_NAME] Nation…" at bounding box center [695, 200] width 773 height 264
click at [378, 293] on icon at bounding box center [378, 291] width 13 height 13
click at [378, 293] on input "Ich bestätige, dass diese Angaben mit den Daten auf der ID, Pass oder Ausländer…" at bounding box center [378, 291] width 13 height 13
checkbox input "true"
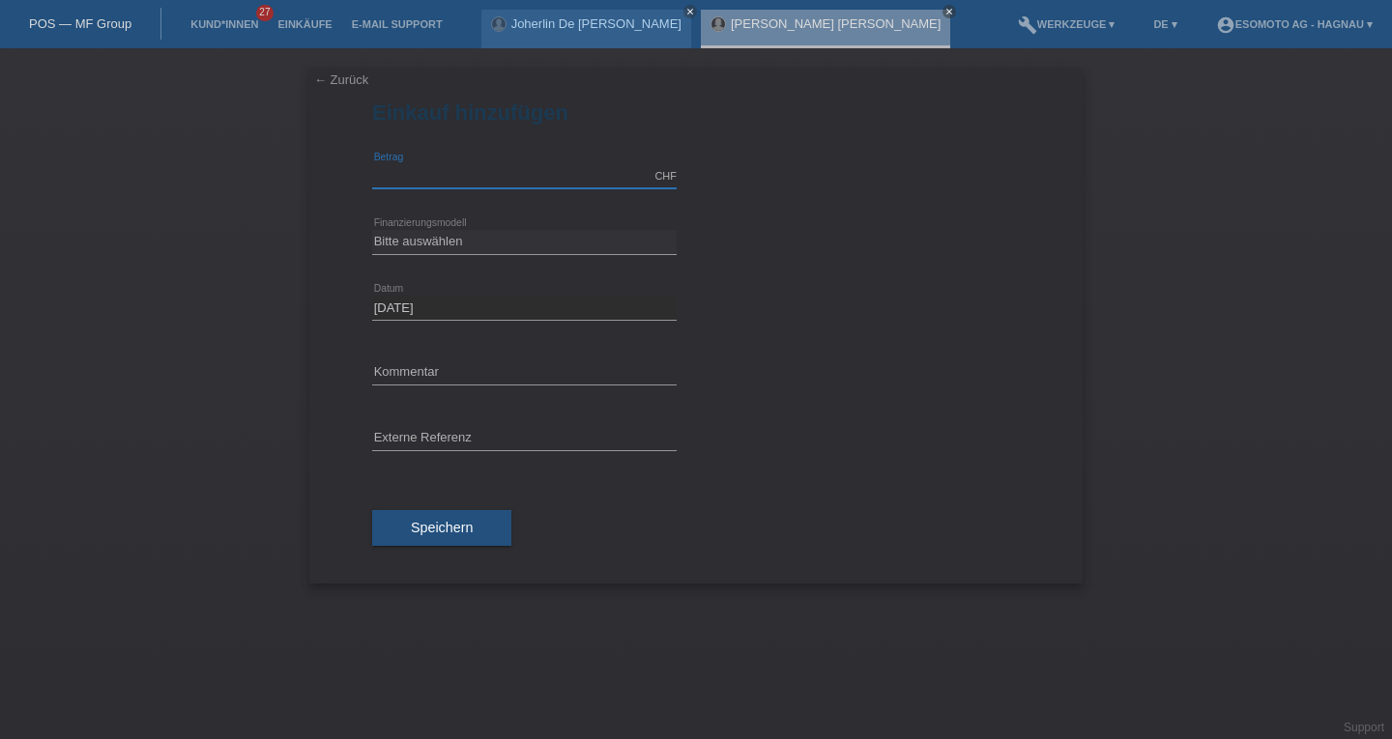
click at [444, 179] on input "text" at bounding box center [524, 176] width 304 height 24
type input "2690.00"
click at [415, 235] on select "Bitte auswählen Fixe Raten Kauf auf Rechnung mit Teilzahlungsoption" at bounding box center [524, 241] width 304 height 23
select select "69"
click at [372, 230] on select "Bitte auswählen Fixe Raten Kauf auf Rechnung mit Teilzahlungsoption" at bounding box center [524, 241] width 304 height 23
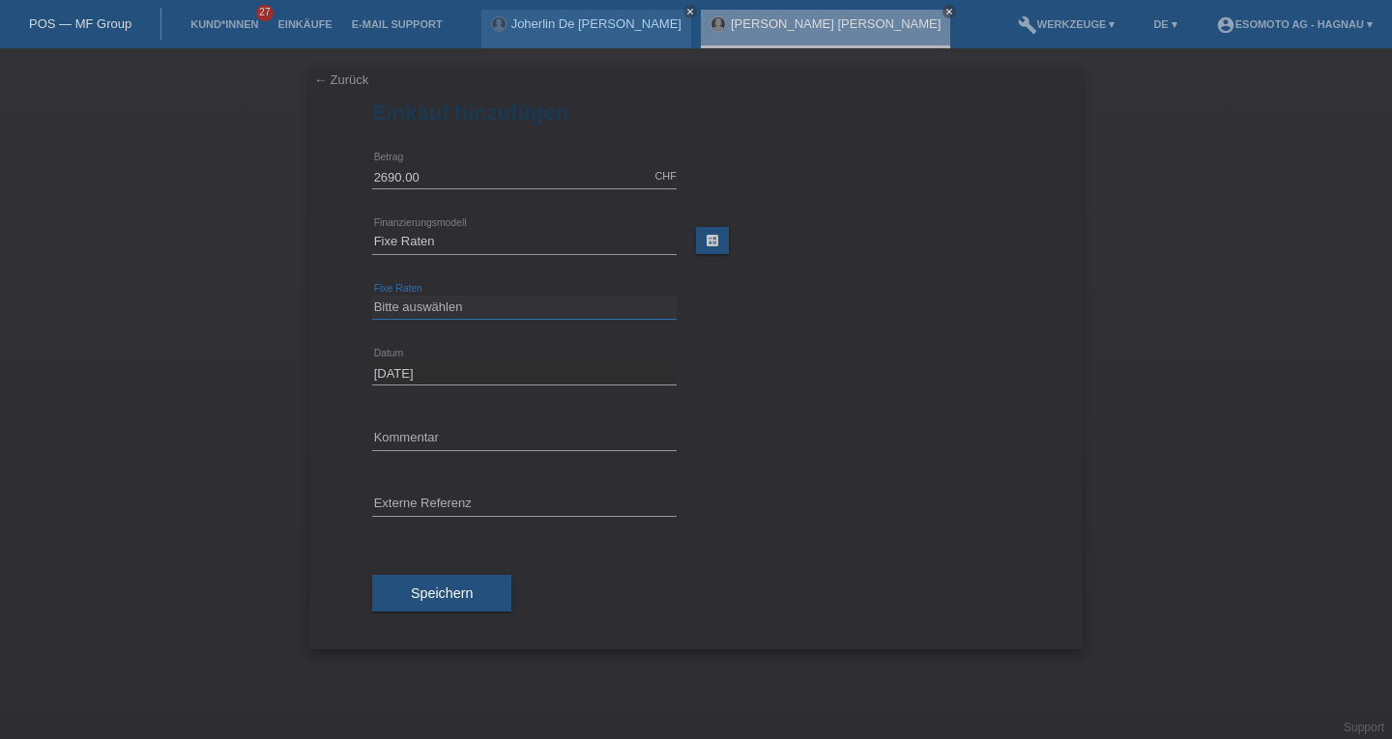
click at [415, 311] on select "Bitte auswählen 12 Raten 24 Raten 36 Raten 48 Raten" at bounding box center [524, 307] width 304 height 23
select select "139"
click at [372, 296] on select "Bitte auswählen 12 Raten 24 Raten 36 Raten 48 Raten" at bounding box center [524, 307] width 304 height 23
click at [427, 595] on span "Speichern" at bounding box center [442, 593] width 62 height 15
